Goal: Task Accomplishment & Management: Manage account settings

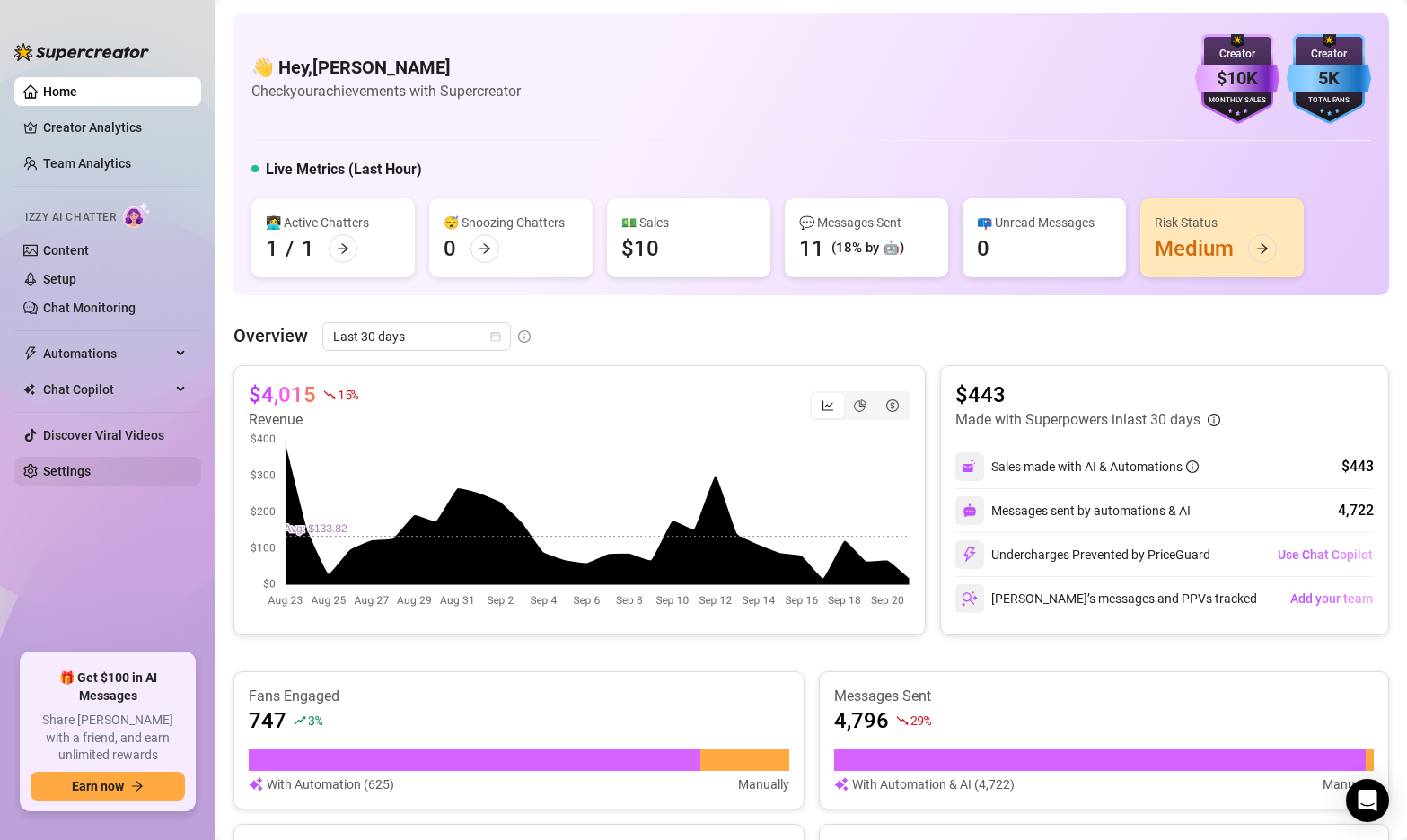
click at [68, 476] on link "Settings" at bounding box center [67, 471] width 48 height 14
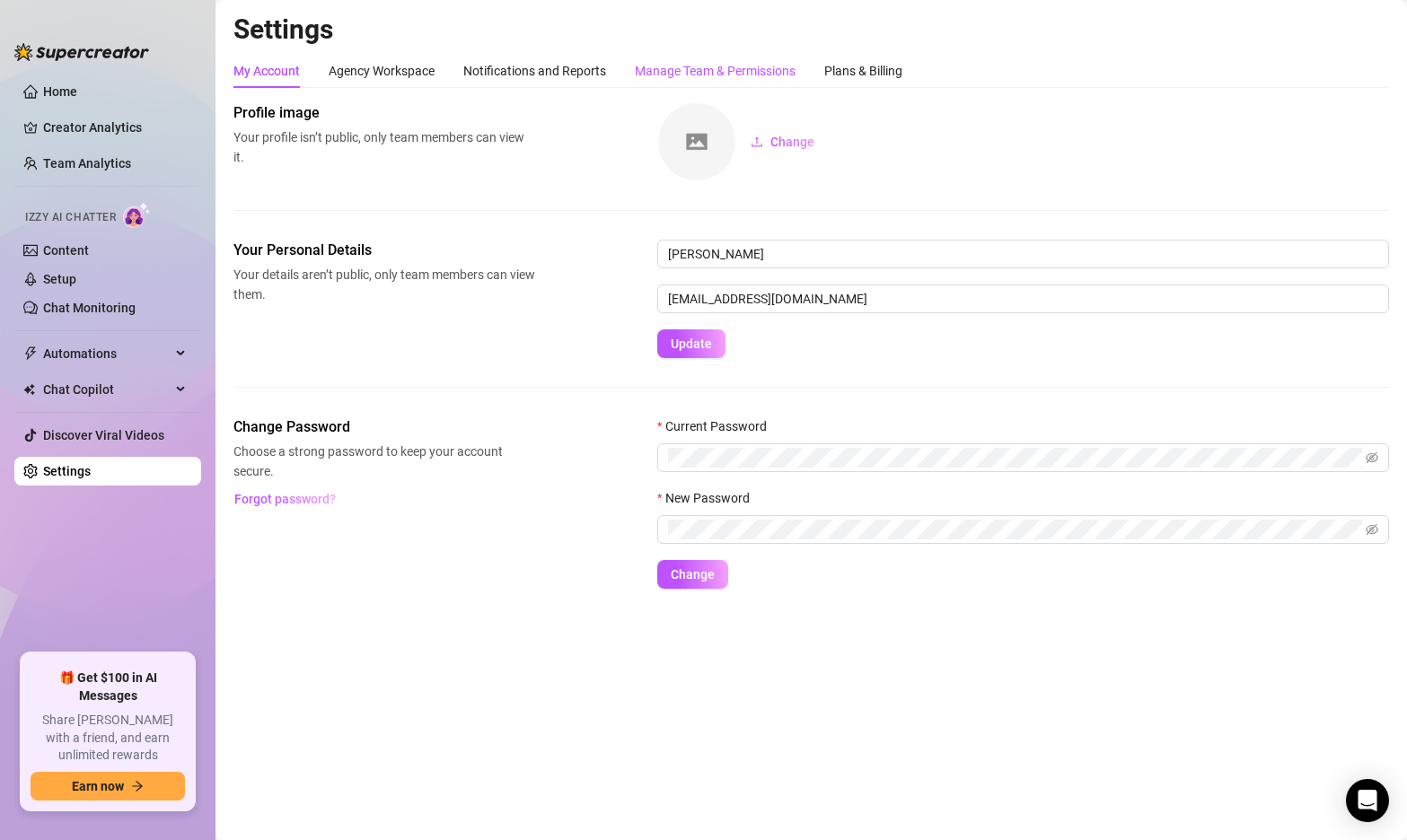
click at [671, 63] on div "Manage Team & Permissions" at bounding box center [715, 71] width 161 height 20
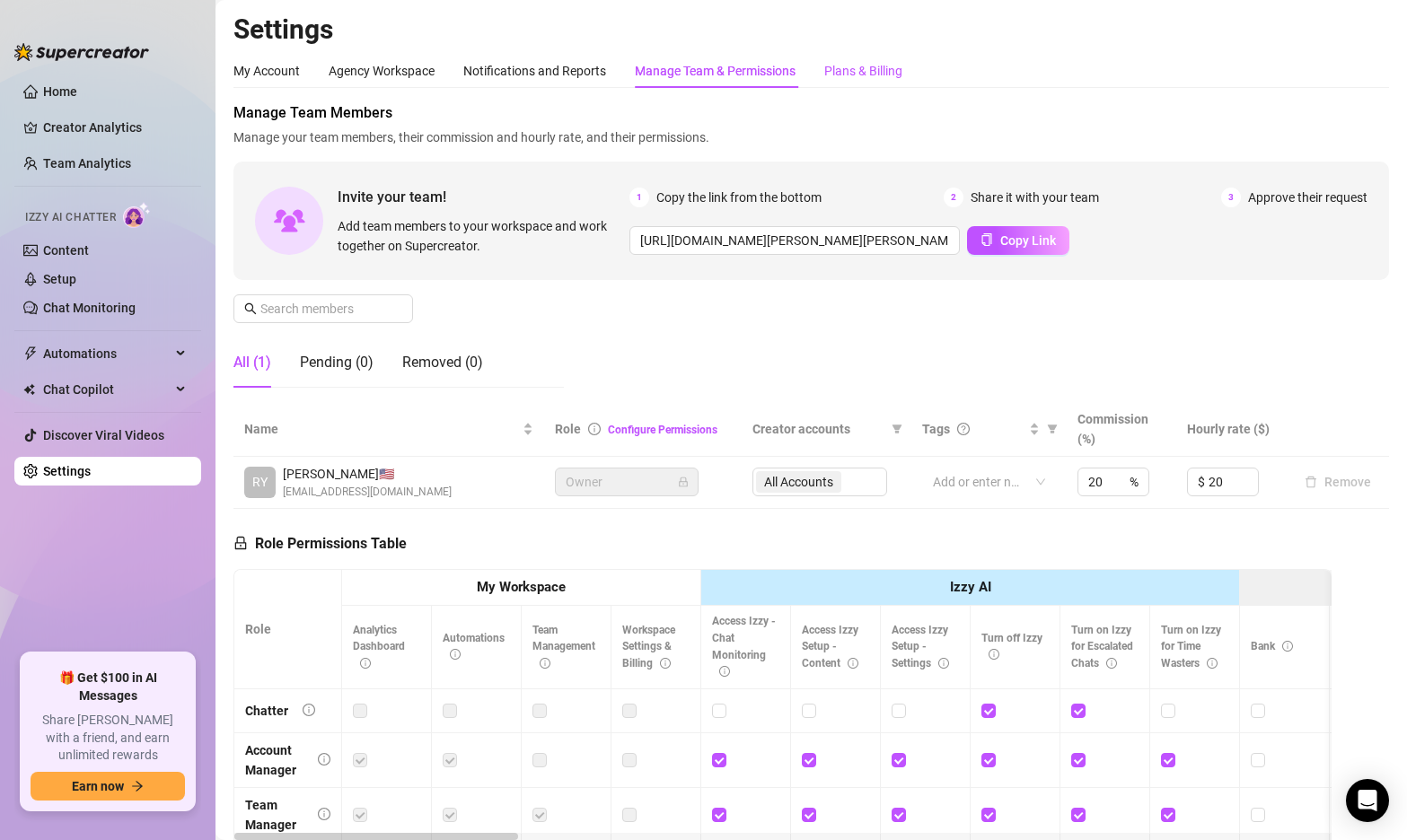
click at [864, 68] on div "Plans & Billing" at bounding box center [863, 71] width 78 height 20
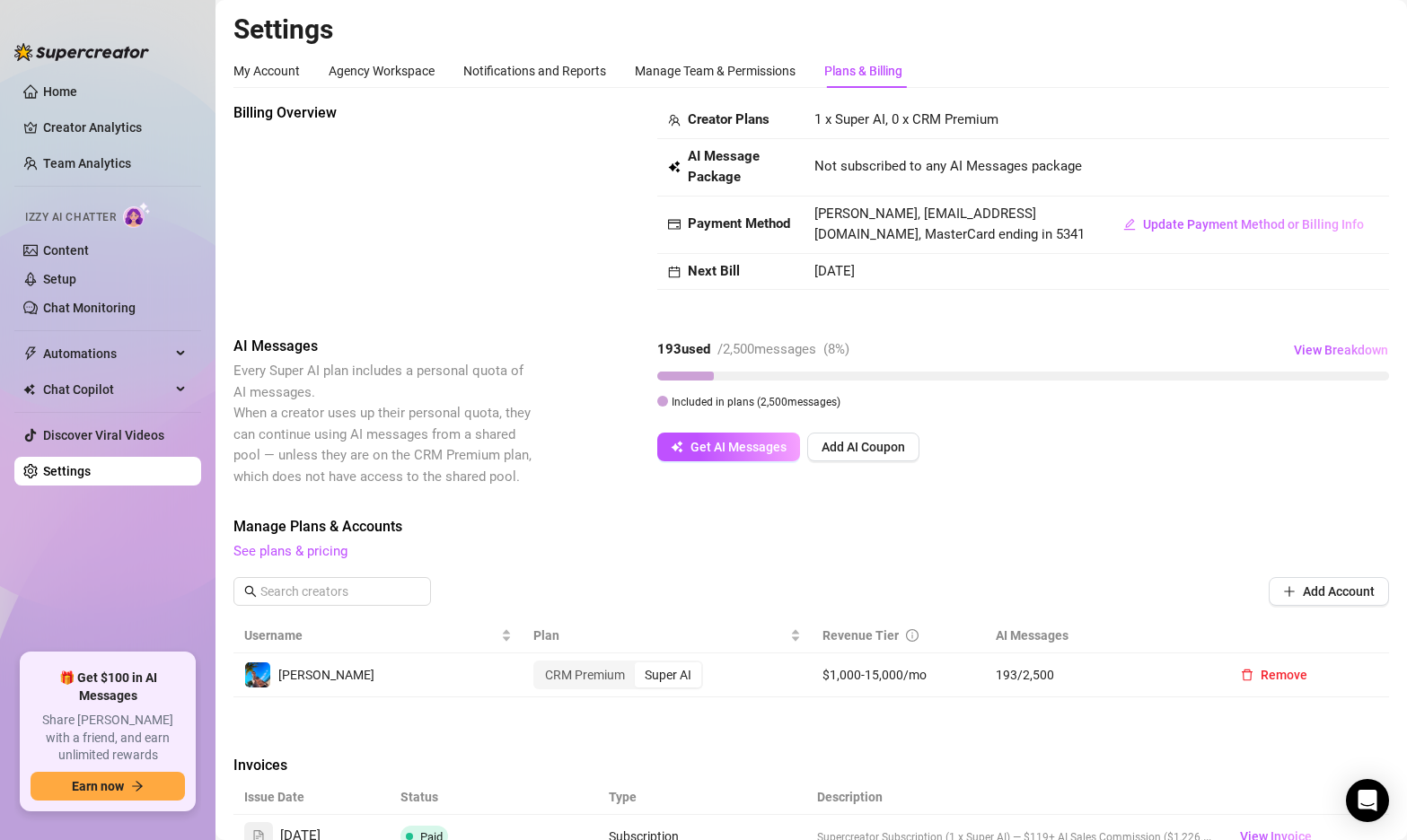
click at [537, 236] on div "Billing Overview Creator Plans 1 x Super AI, 0 x CRM Premium AI Message Package…" at bounding box center [811, 204] width 1156 height 204
click at [65, 89] on link "Home" at bounding box center [60, 91] width 34 height 14
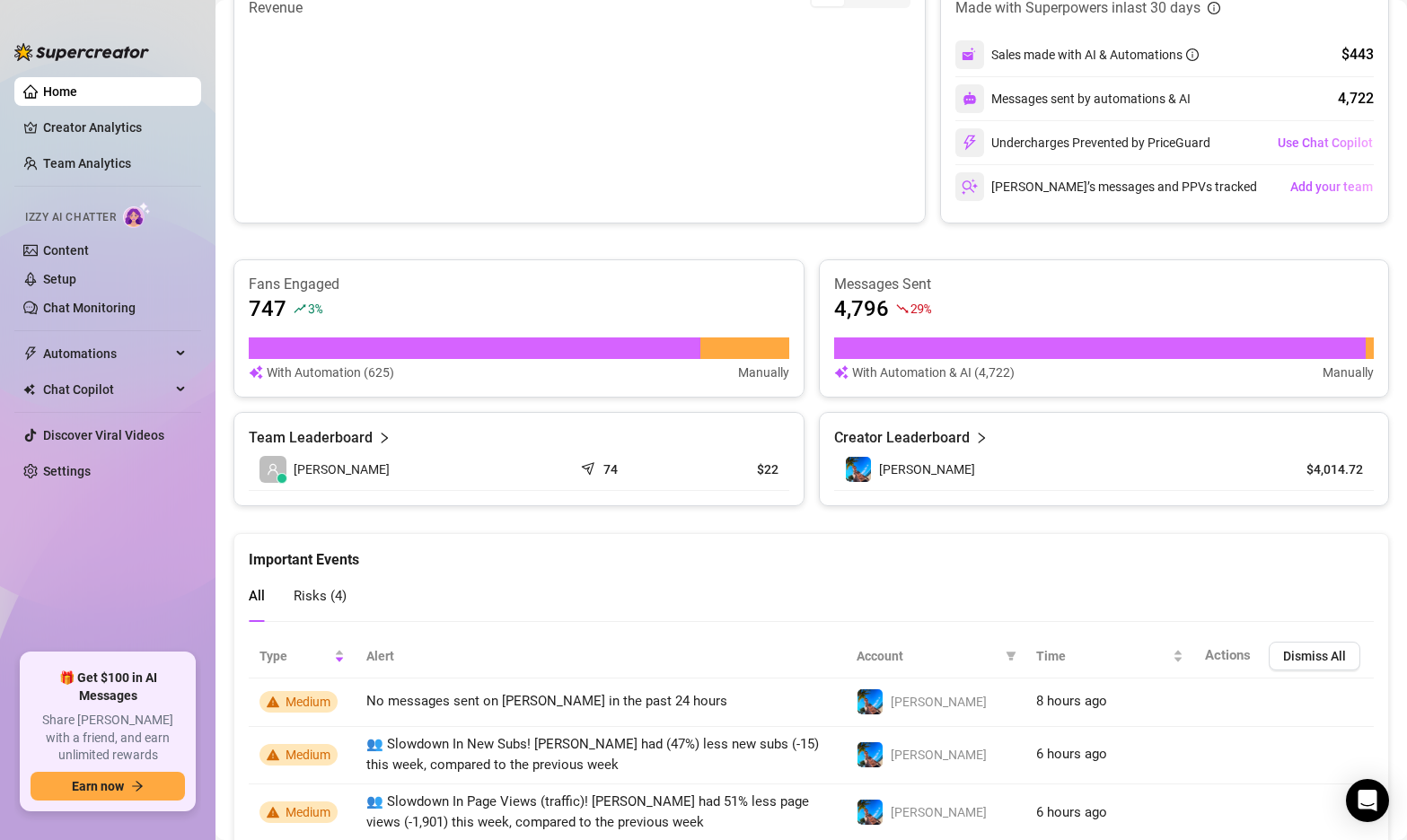
scroll to position [530, 0]
